Goal: Find specific page/section: Find specific page/section

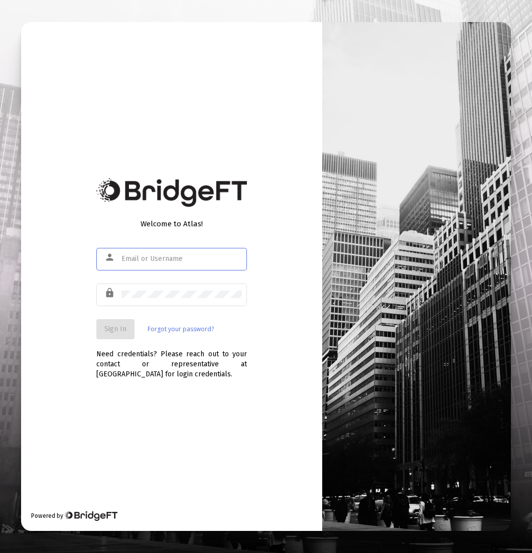
click at [183, 264] on div at bounding box center [181, 258] width 120 height 25
click at [185, 263] on div at bounding box center [181, 258] width 120 height 25
click at [169, 259] on input "text" at bounding box center [181, 259] width 120 height 8
type input "santiagod@zoefin.com"
click at [124, 339] on button "Sign In" at bounding box center [115, 329] width 38 height 20
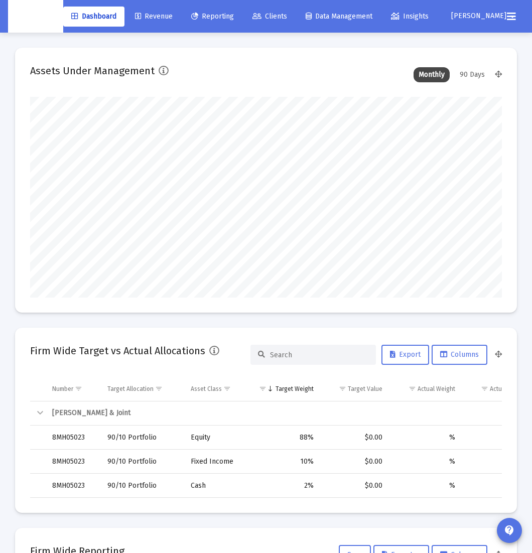
scroll to position [201, 251]
type input "2025-09-17"
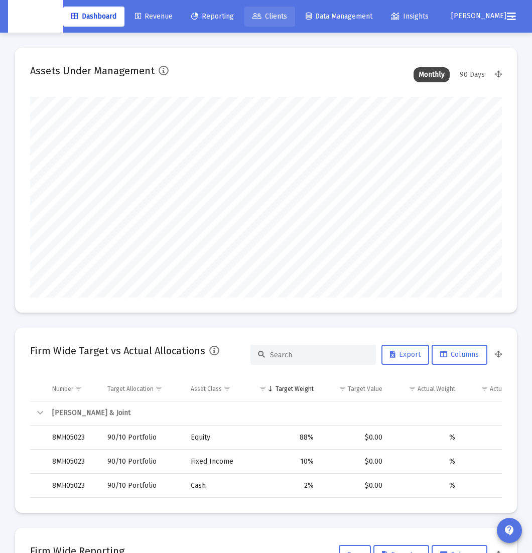
click at [286, 22] on link "Clients" at bounding box center [269, 17] width 51 height 20
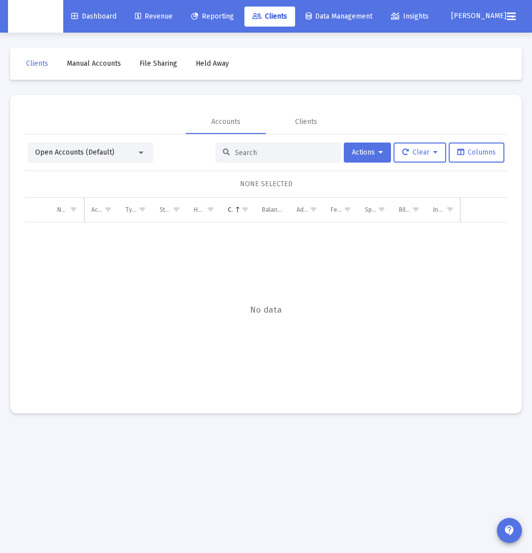
click at [258, 152] on input at bounding box center [284, 153] width 98 height 9
paste input "8LO05002"
type input "8LO05002"
click at [294, 149] on input "8LO05002" at bounding box center [284, 153] width 98 height 9
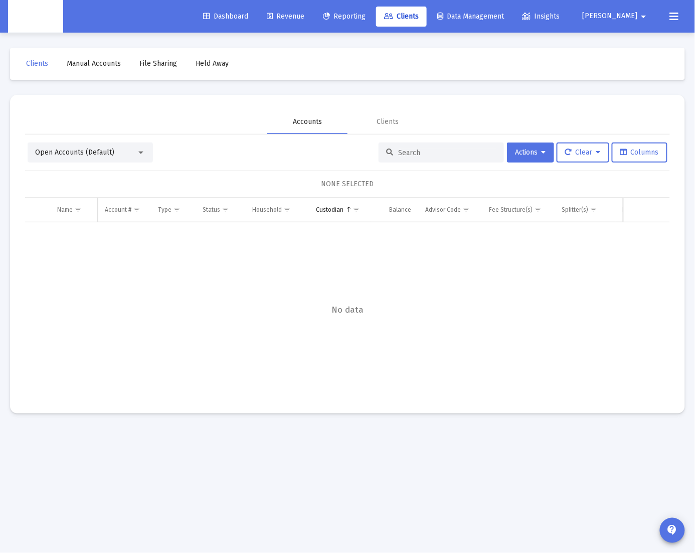
click at [305, 122] on div "Accounts" at bounding box center [307, 122] width 29 height 10
click at [387, 119] on div "Clients" at bounding box center [388, 122] width 22 height 10
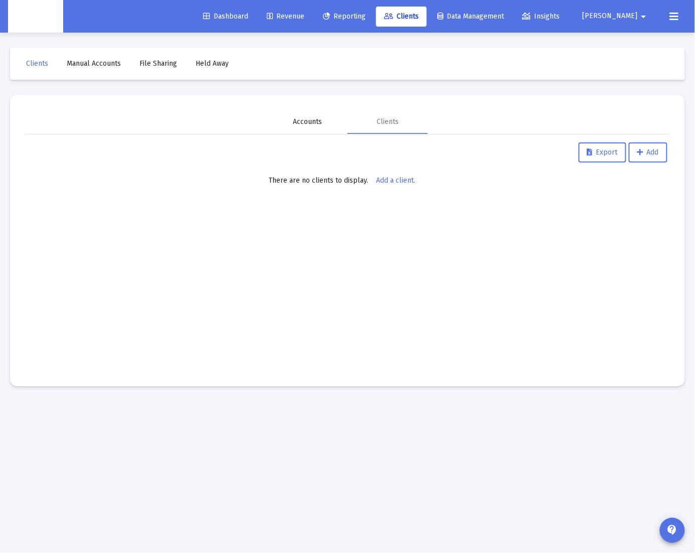
click at [310, 123] on div "Accounts" at bounding box center [307, 122] width 29 height 10
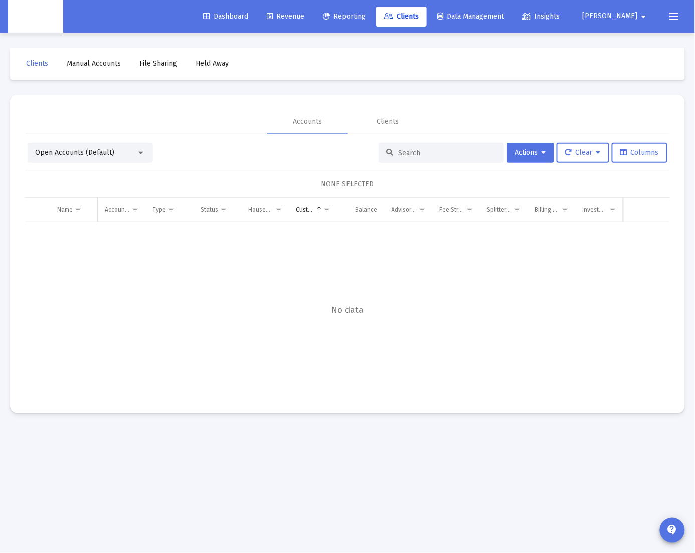
click at [139, 150] on div at bounding box center [140, 153] width 9 height 8
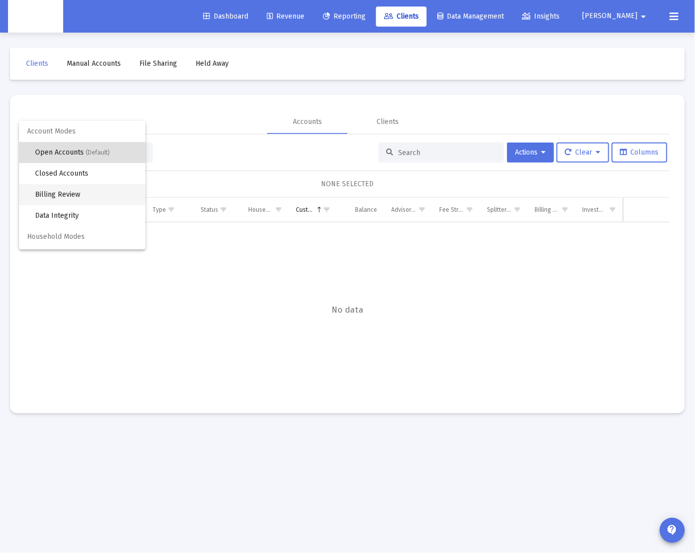
click at [92, 199] on span "Billing Review" at bounding box center [86, 194] width 102 height 21
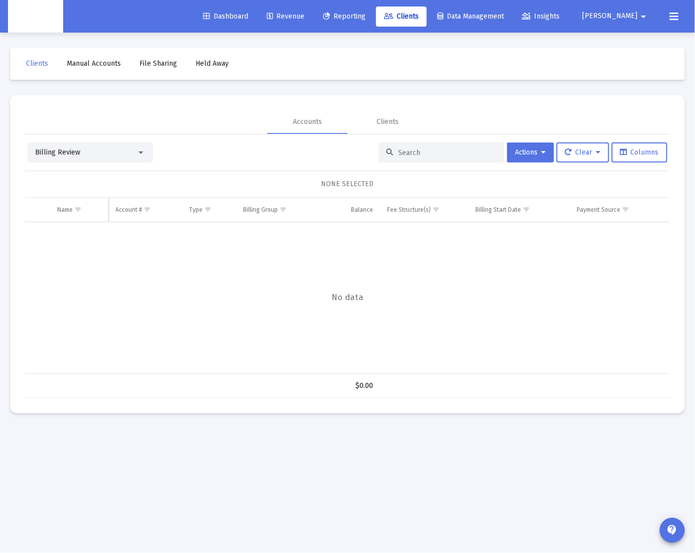
click at [131, 154] on div "Billing Review" at bounding box center [85, 153] width 101 height 10
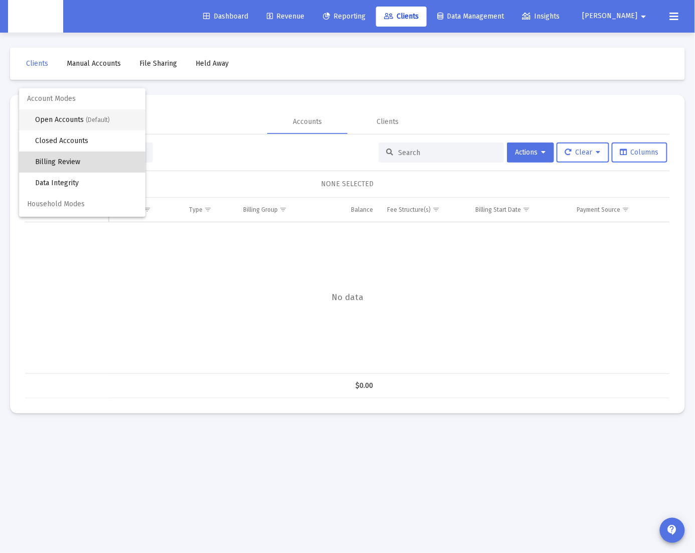
click at [99, 114] on span "Open Accounts (Default)" at bounding box center [86, 119] width 102 height 21
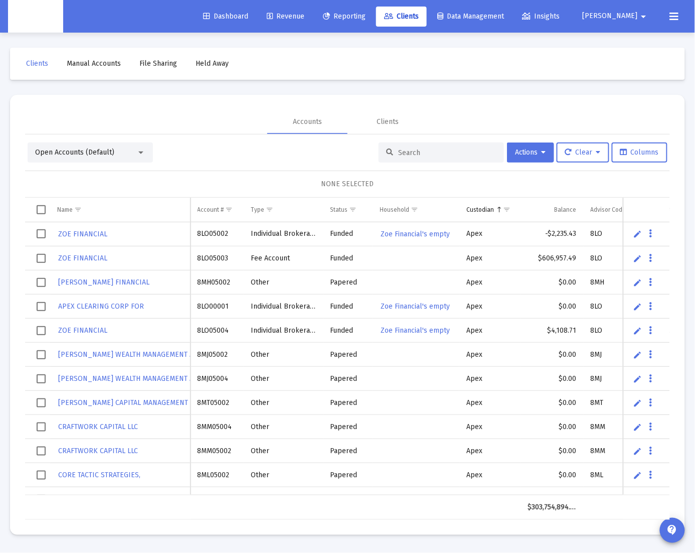
click at [427, 158] on div at bounding box center [441, 152] width 125 height 20
click at [430, 156] on input at bounding box center [447, 153] width 98 height 9
paste input "8LO05002"
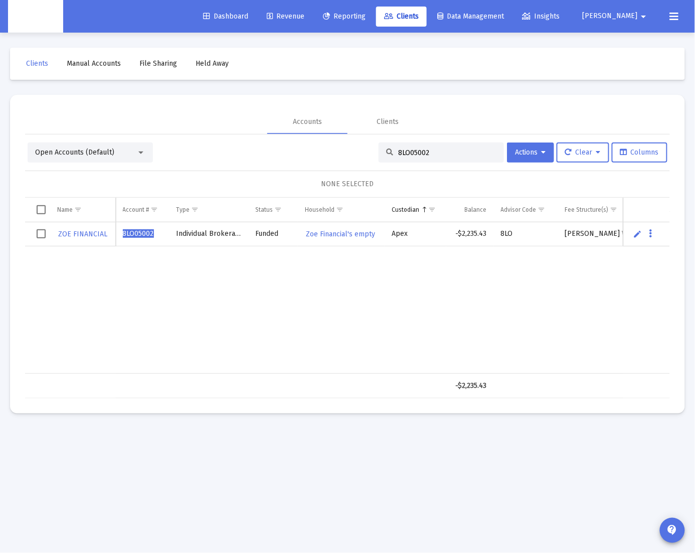
scroll to position [0, 242]
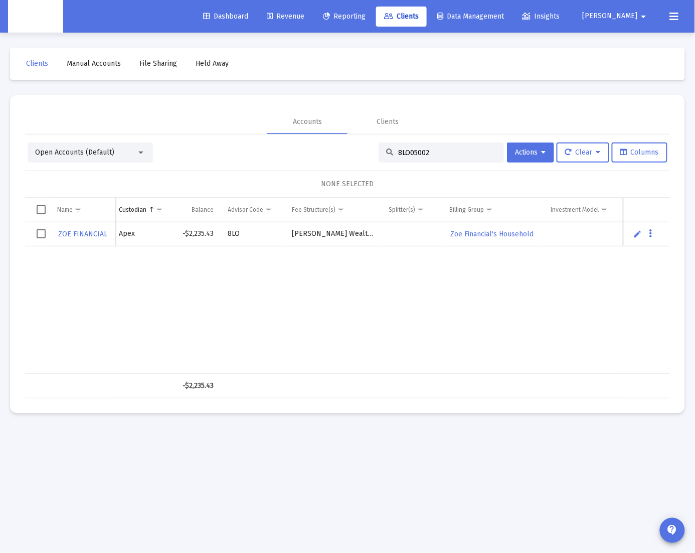
click at [434, 155] on input "8LO05002" at bounding box center [447, 153] width 98 height 9
paste input "OG05023"
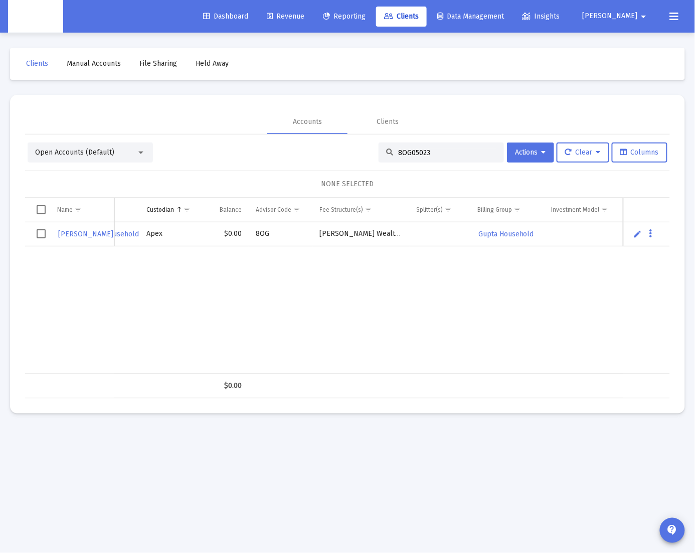
type input "8OG05023"
click at [148, 154] on div "Open Accounts (Default)" at bounding box center [90, 152] width 125 height 20
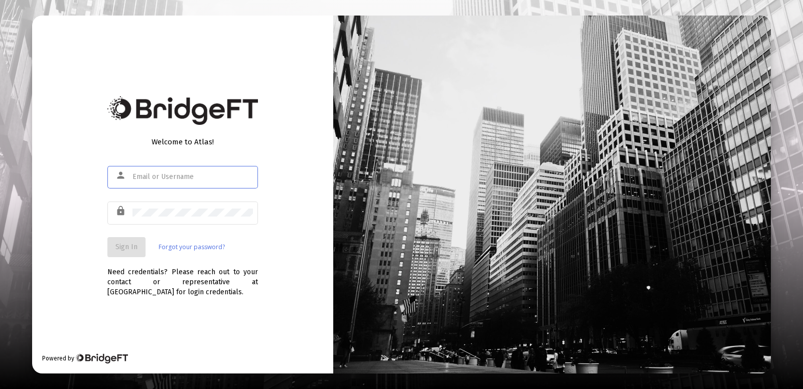
click at [190, 174] on div at bounding box center [192, 177] width 120 height 25
